Goal: Task Accomplishment & Management: Manage account settings

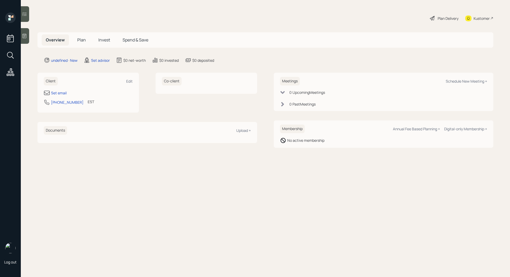
click at [26, 40] on div at bounding box center [25, 36] width 8 height 16
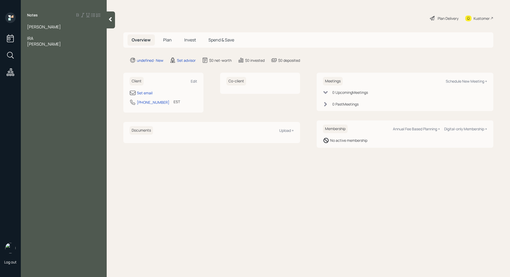
click at [50, 39] on div "IRA" at bounding box center [63, 38] width 73 height 6
click at [42, 35] on div at bounding box center [63, 33] width 73 height 6
click at [45, 26] on div "Donald" at bounding box center [63, 27] width 73 height 6
click at [66, 32] on div "Second opinion" at bounding box center [63, 33] width 73 height 6
click at [53, 40] on div "Age" at bounding box center [63, 38] width 73 height 6
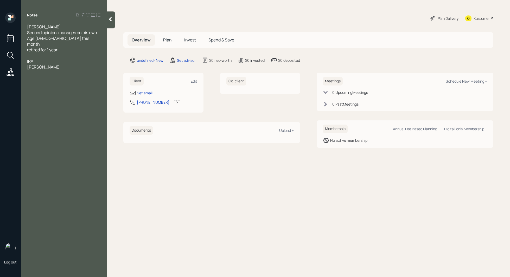
click at [58, 64] on div "Roth" at bounding box center [63, 67] width 73 height 6
click at [46, 58] on div "IRA" at bounding box center [63, 61] width 73 height 6
click at [55, 47] on span "retired for 1 year" at bounding box center [42, 50] width 30 height 6
click at [43, 53] on div at bounding box center [63, 56] width 73 height 6
click at [45, 70] on div at bounding box center [63, 73] width 73 height 6
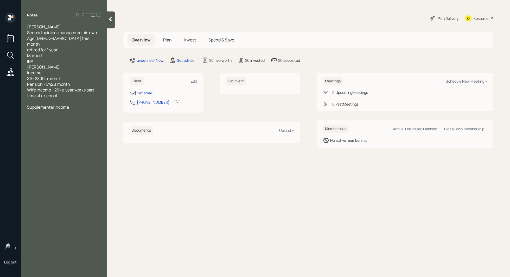
click at [80, 76] on div "SS- 2800 a month" at bounding box center [63, 79] width 73 height 6
click at [79, 81] on div "Pension -1742 a month" at bounding box center [63, 84] width 73 height 6
click at [58, 104] on div at bounding box center [63, 107] width 73 height 6
click at [85, 116] on div at bounding box center [63, 119] width 73 height 6
click at [81, 121] on div "Supplemental income" at bounding box center [63, 124] width 73 height 6
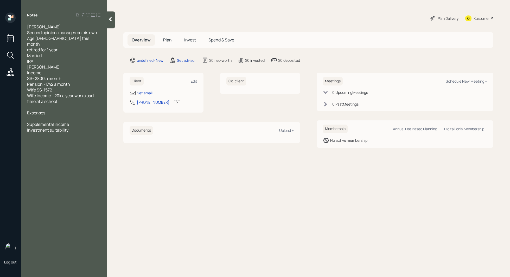
click at [63, 116] on div at bounding box center [63, 119] width 73 height 6
click at [75, 116] on span "4k -5k depending on theh month" at bounding box center [58, 119] width 62 height 6
click at [70, 104] on div "Donald altenhof Second opinion manages on his own Age 67 this month retired for…" at bounding box center [63, 84] width 73 height 120
click at [57, 104] on div at bounding box center [63, 107] width 73 height 6
click at [50, 64] on div "Roth" at bounding box center [63, 67] width 73 height 6
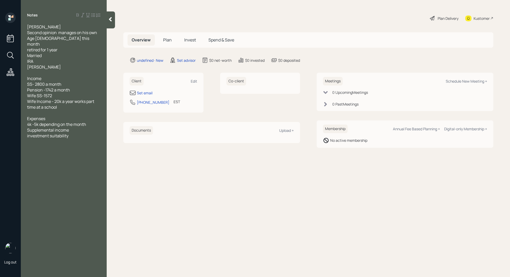
click at [39, 58] on div "IRA" at bounding box center [63, 61] width 73 height 6
click at [47, 53] on div "Married" at bounding box center [63, 56] width 73 height 6
click at [27, 56] on div "Donald altenhof Second opinion manages on his own Age 67 this month retired for…" at bounding box center [64, 90] width 86 height 132
click at [27, 58] on span "ssets" at bounding box center [32, 61] width 10 height 6
click at [37, 64] on div "IRA" at bounding box center [63, 67] width 73 height 6
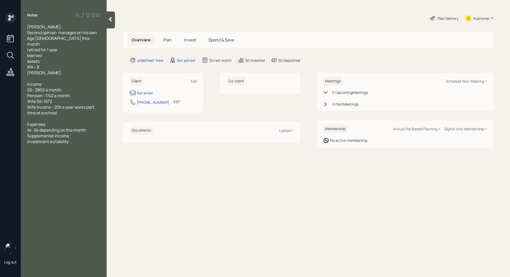
click at [43, 64] on div "IRA - 8" at bounding box center [63, 67] width 73 height 6
click at [43, 70] on div "Roth" at bounding box center [63, 73] width 73 height 6
click at [83, 150] on div at bounding box center [63, 153] width 73 height 6
click at [42, 81] on div at bounding box center [63, 84] width 73 height 6
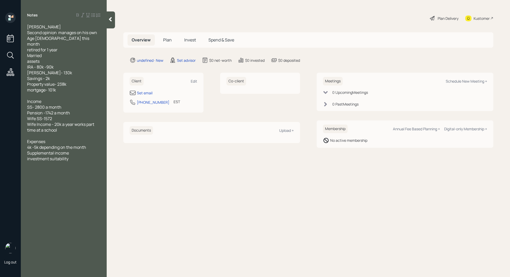
click at [75, 156] on div "investment suitability" at bounding box center [63, 159] width 73 height 6
click at [91, 144] on div "4k -5k depending on the month" at bounding box center [63, 147] width 73 height 6
click at [92, 161] on div "investment suitability" at bounding box center [63, 164] width 73 height 6
click at [43, 150] on div at bounding box center [63, 153] width 73 height 6
click at [28, 161] on span "20k" at bounding box center [30, 164] width 7 height 6
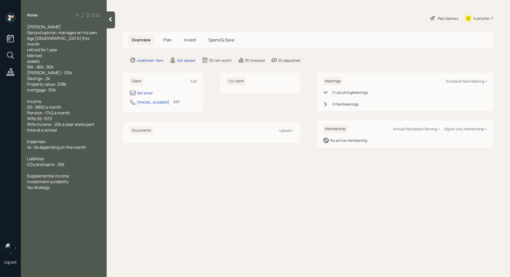
click at [76, 167] on div at bounding box center [63, 170] width 73 height 6
click at [150, 93] on div "Set email" at bounding box center [145, 92] width 16 height 5
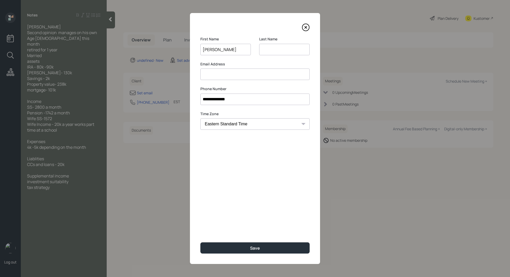
type input "Donald"
click at [273, 52] on input at bounding box center [284, 49] width 51 height 11
type input "Altenhof"
click at [260, 68] on input at bounding box center [254, 73] width 109 height 11
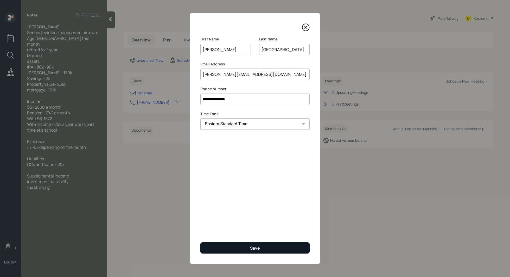
type input "d.altenhof@yahoo.com"
click at [244, 247] on button "Save" at bounding box center [254, 247] width 109 height 11
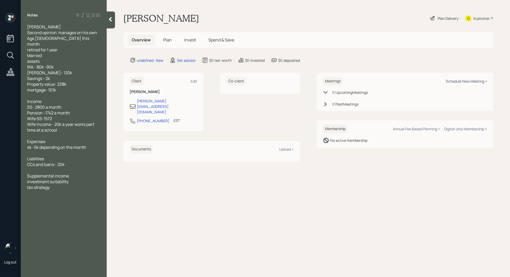
click at [478, 83] on div "Schedule New Meeting +" at bounding box center [466, 81] width 41 height 5
select select "round-robin"
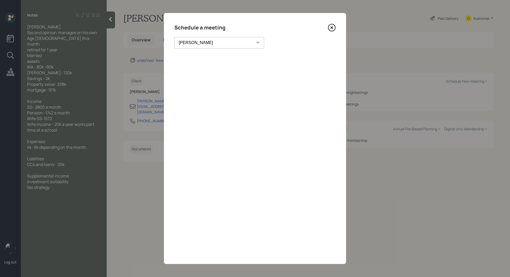
click at [331, 27] on icon at bounding box center [332, 28] width 2 height 2
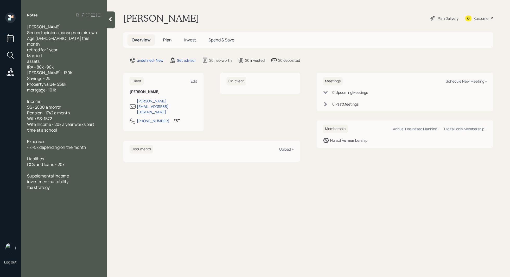
click at [114, 25] on div at bounding box center [111, 19] width 8 height 17
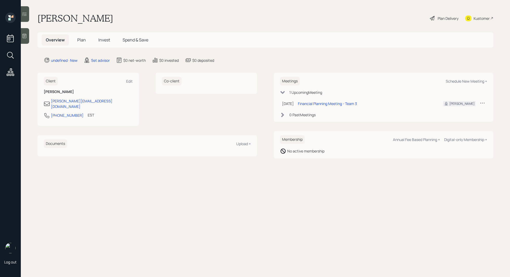
click at [483, 102] on icon at bounding box center [482, 102] width 5 height 5
click at [466, 112] on div "Reschedule" at bounding box center [466, 112] width 37 height 5
